Goal: Task Accomplishment & Management: Manage account settings

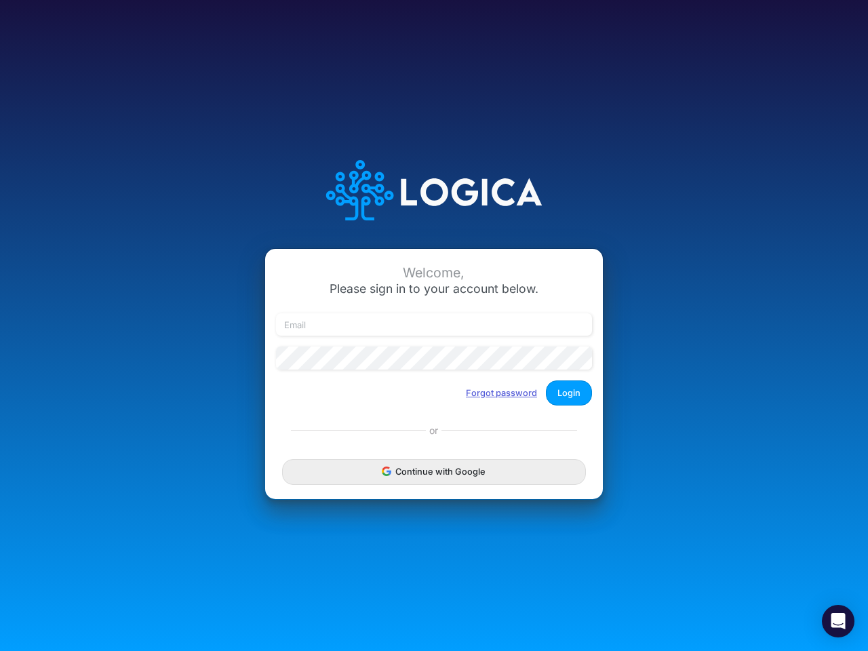
click at [502, 393] on button "Forgot password" at bounding box center [501, 393] width 89 height 22
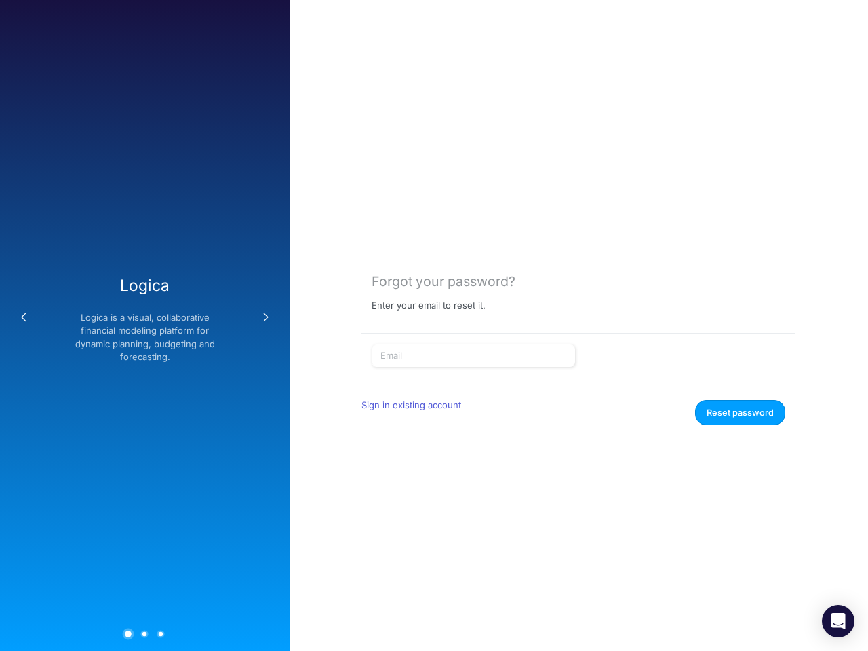
click at [569, 393] on form "Sign in existing account Reset password" at bounding box center [579, 384] width 414 height 81
click at [434, 471] on div "Forgot your password? Enter your email to reset it. Sign in existing account Re…" at bounding box center [579, 325] width 578 height 651
click at [838, 621] on icon "Open Intercom Messenger" at bounding box center [838, 621] width 14 height 16
